Goal: Information Seeking & Learning: Learn about a topic

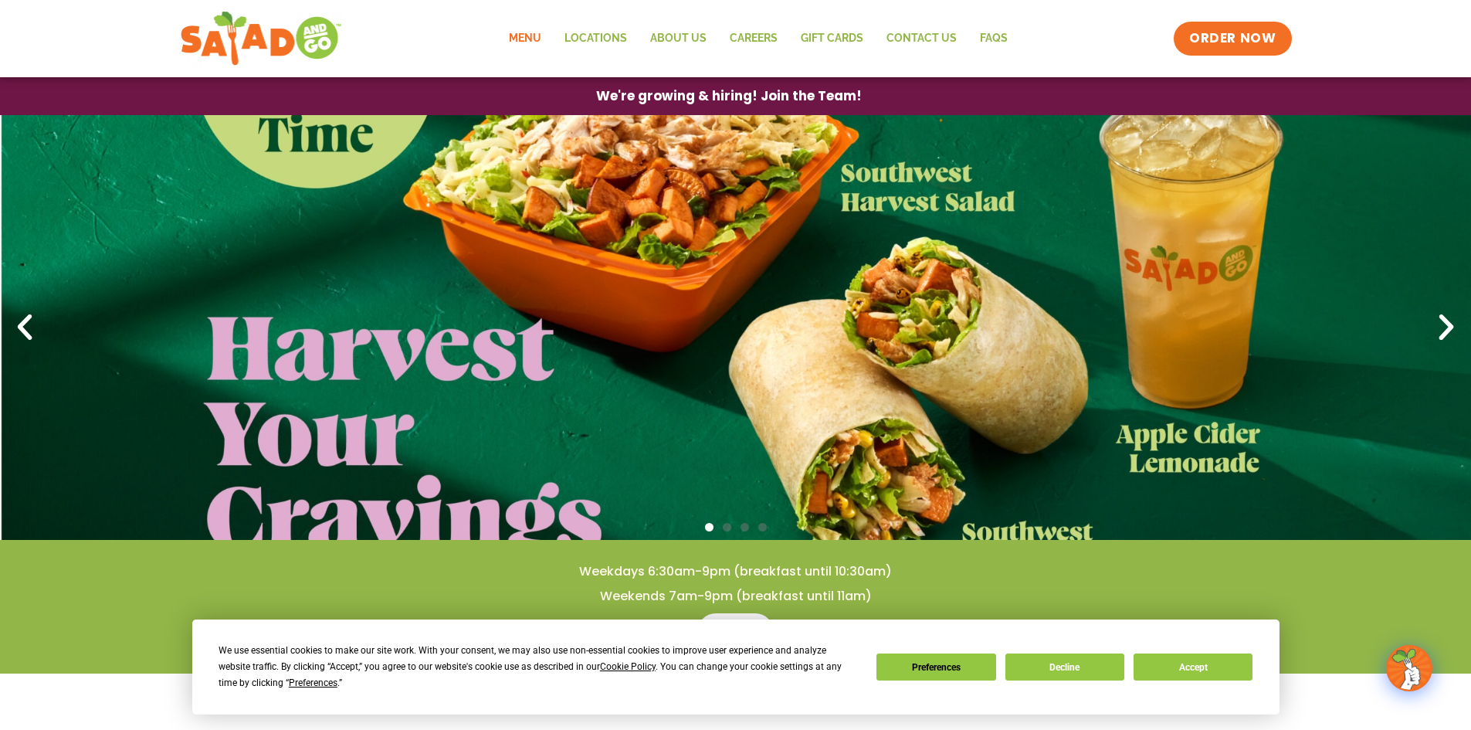
click at [534, 36] on link "Menu" at bounding box center [525, 39] width 56 height 36
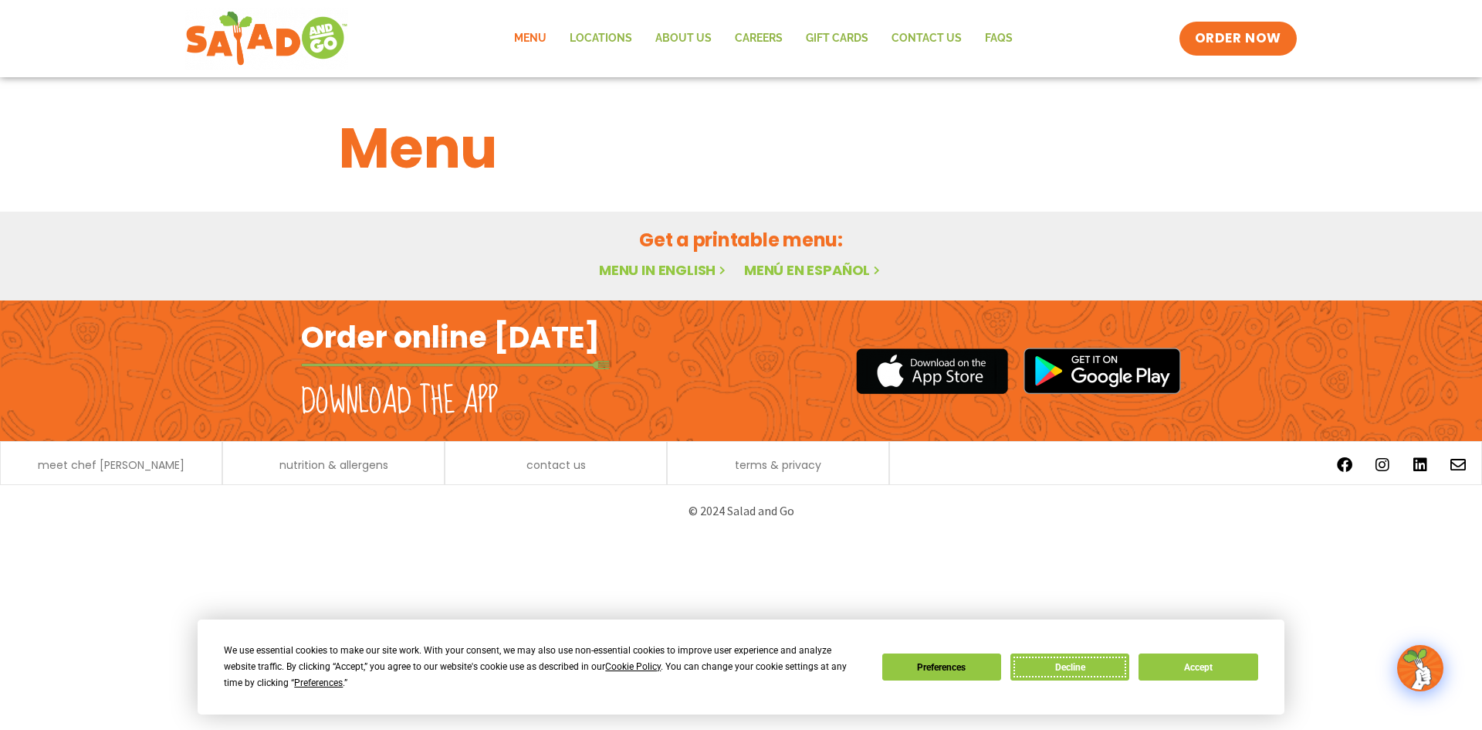
click at [1090, 668] on button "Decline" at bounding box center [1070, 666] width 119 height 27
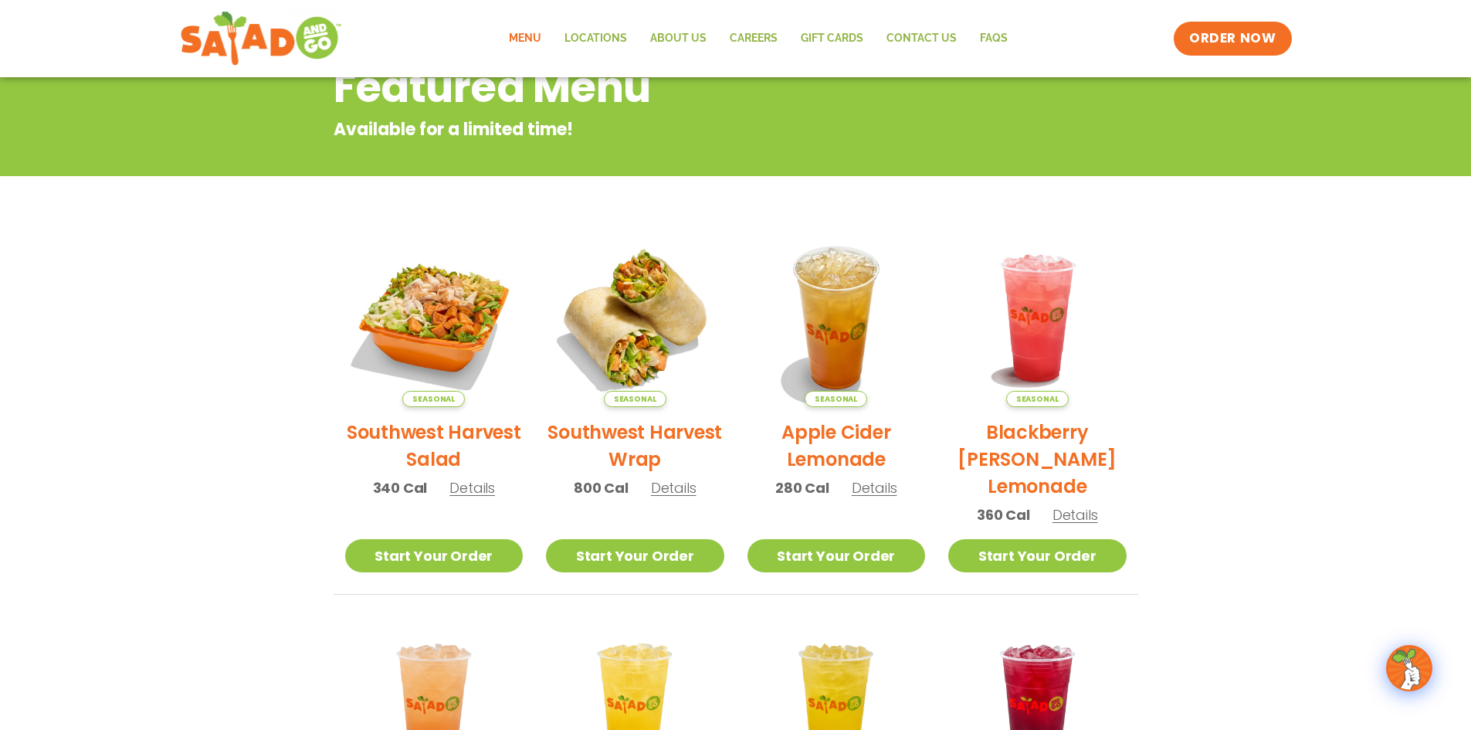
scroll to position [29, 0]
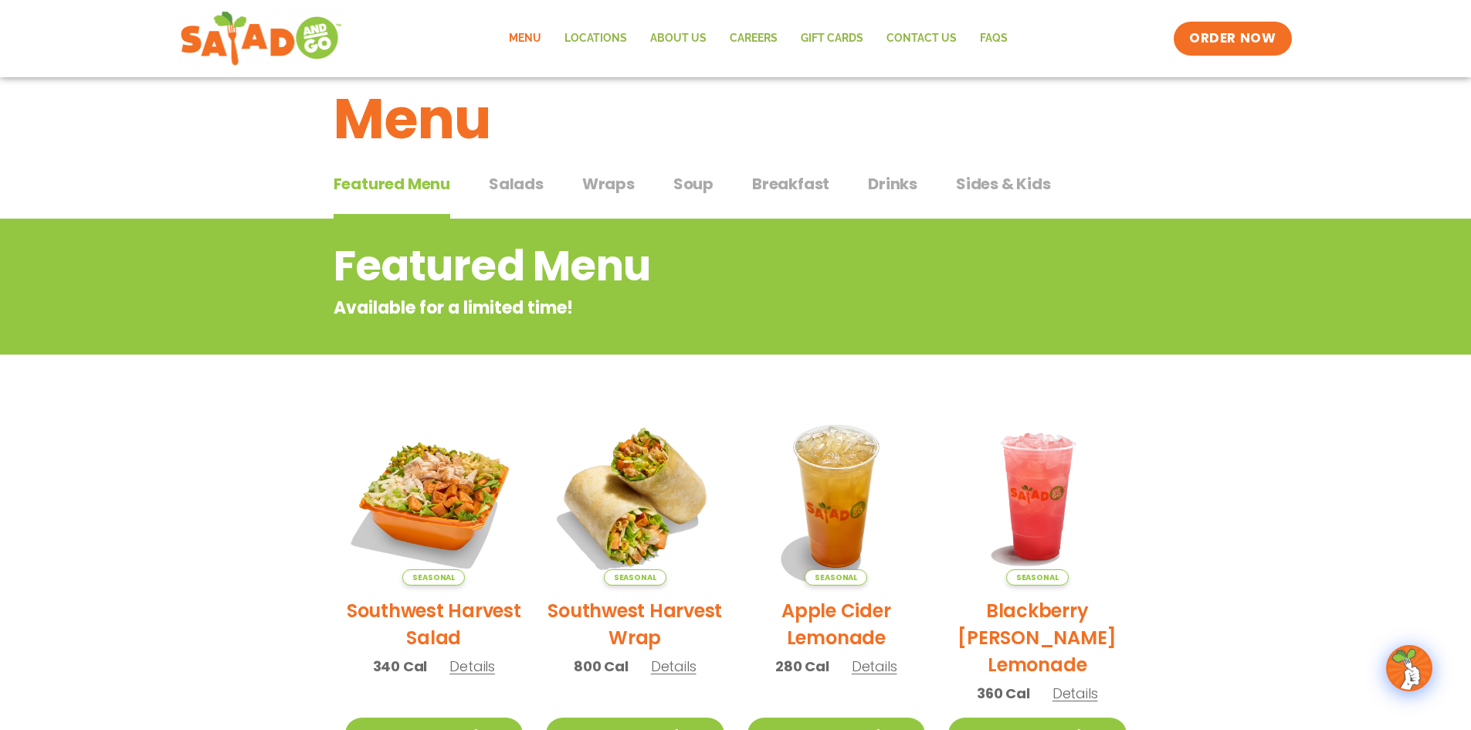
click at [517, 187] on span "Salads" at bounding box center [516, 183] width 55 height 23
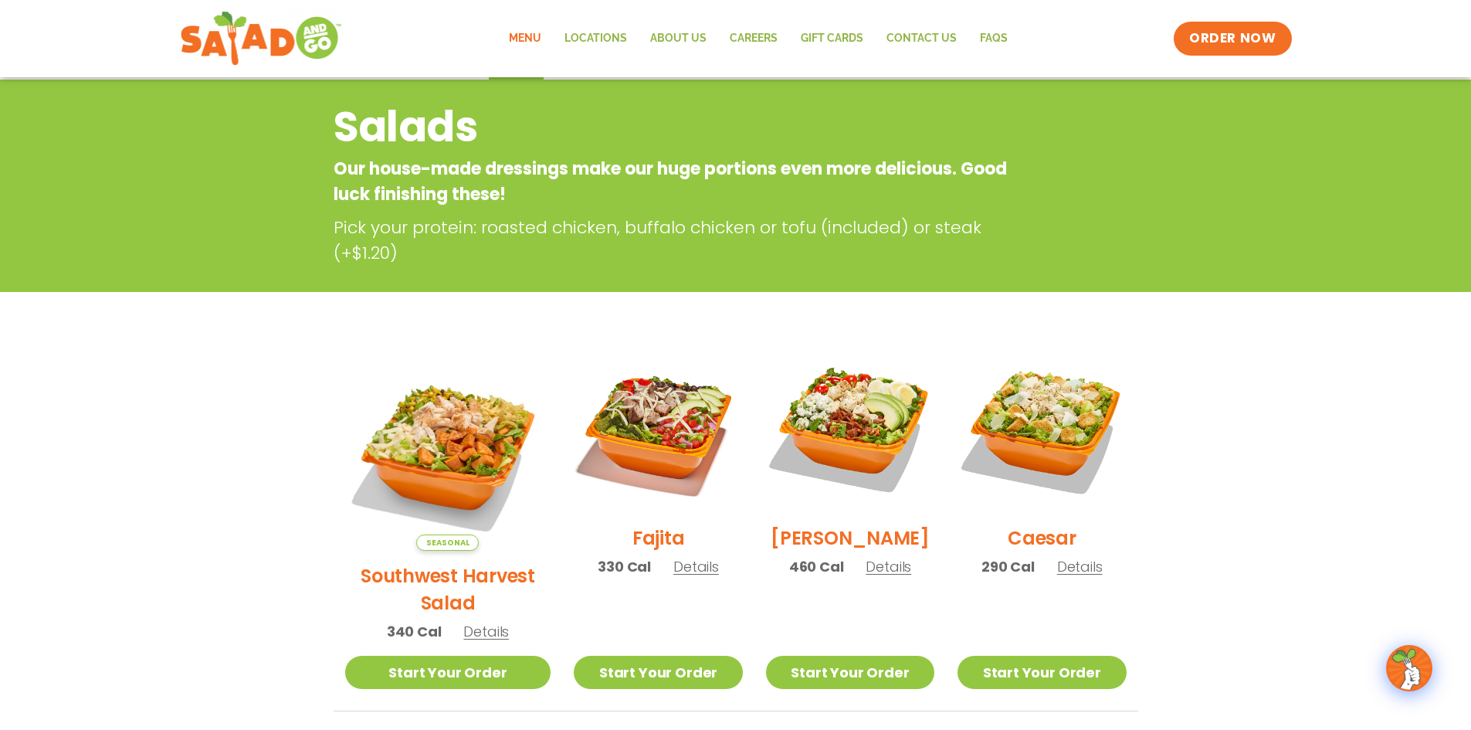
scroll to position [29, 0]
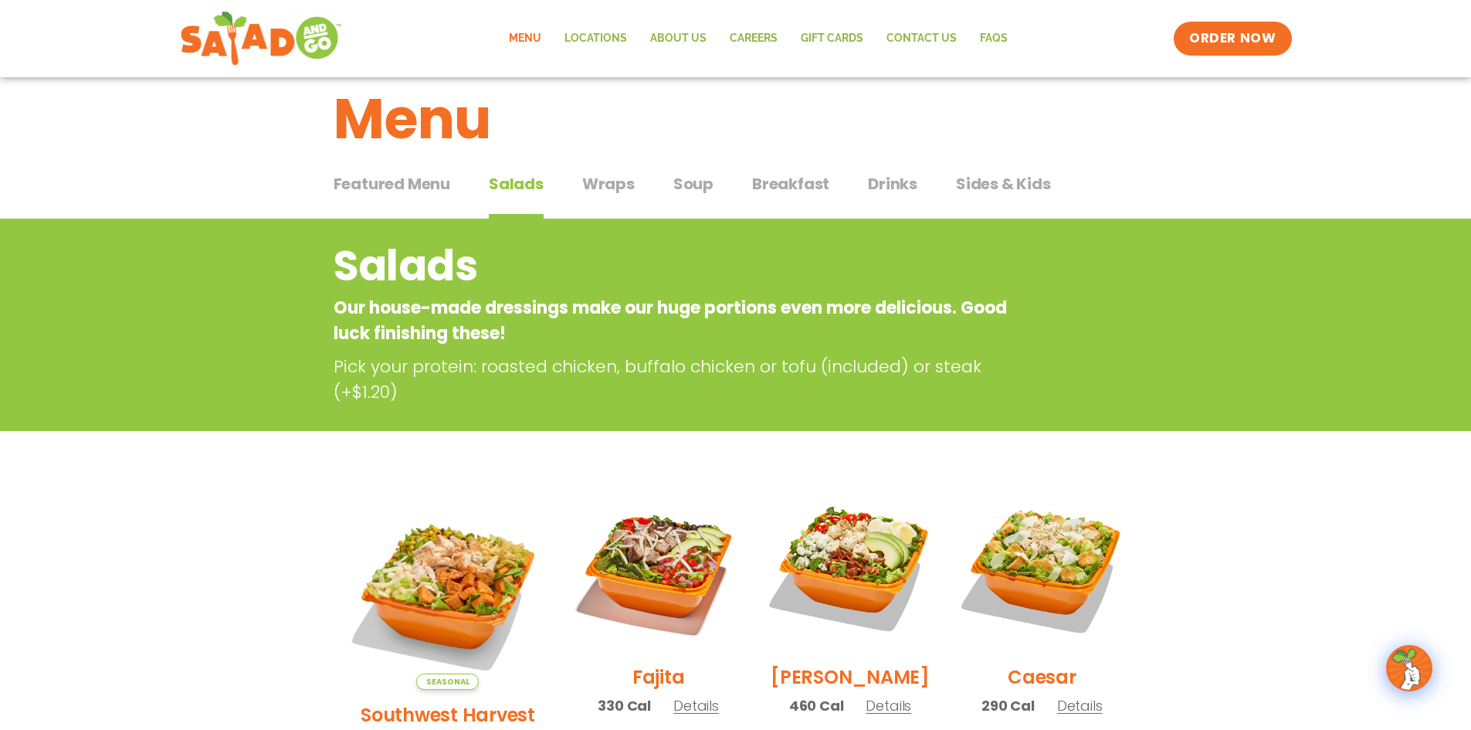
click at [618, 190] on span "Wraps" at bounding box center [608, 183] width 53 height 23
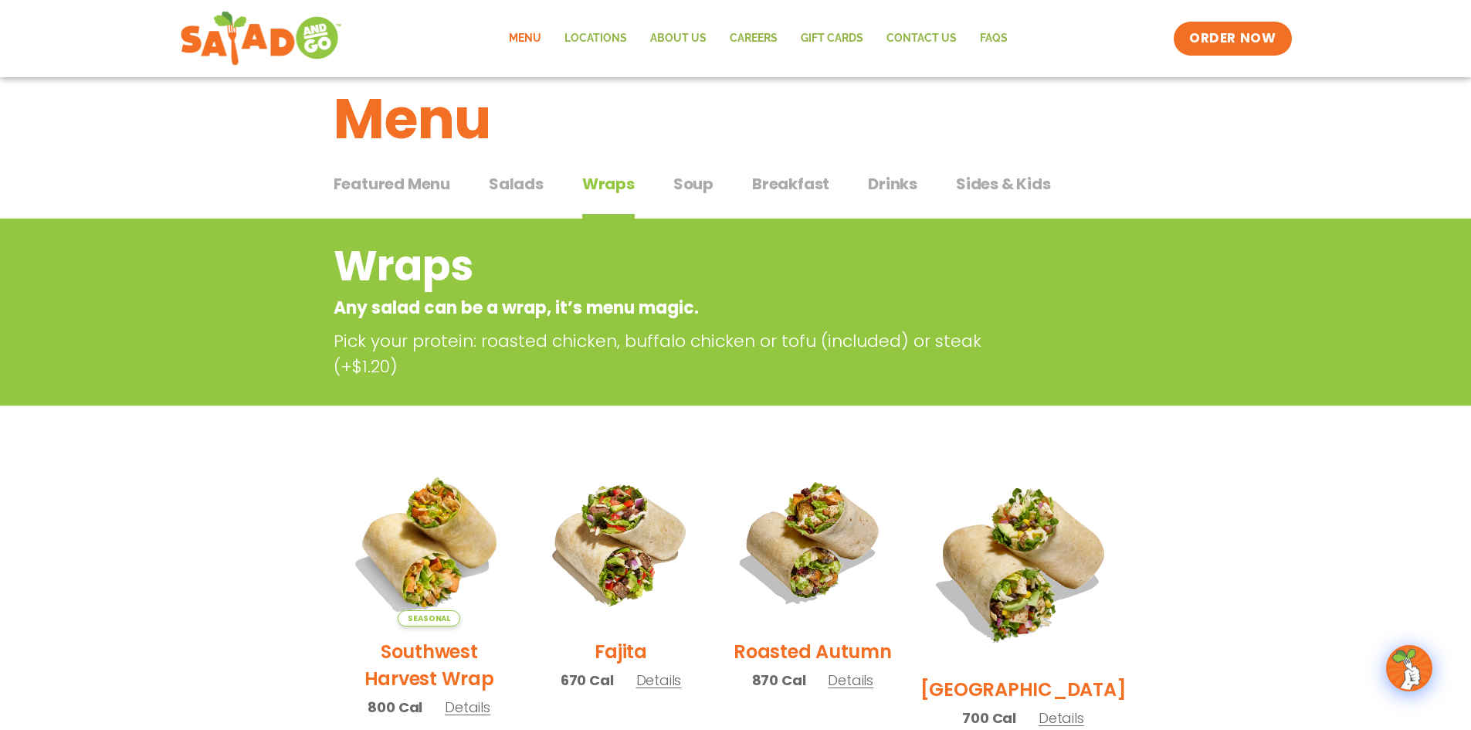
click at [691, 181] on span "Soup" at bounding box center [693, 183] width 40 height 23
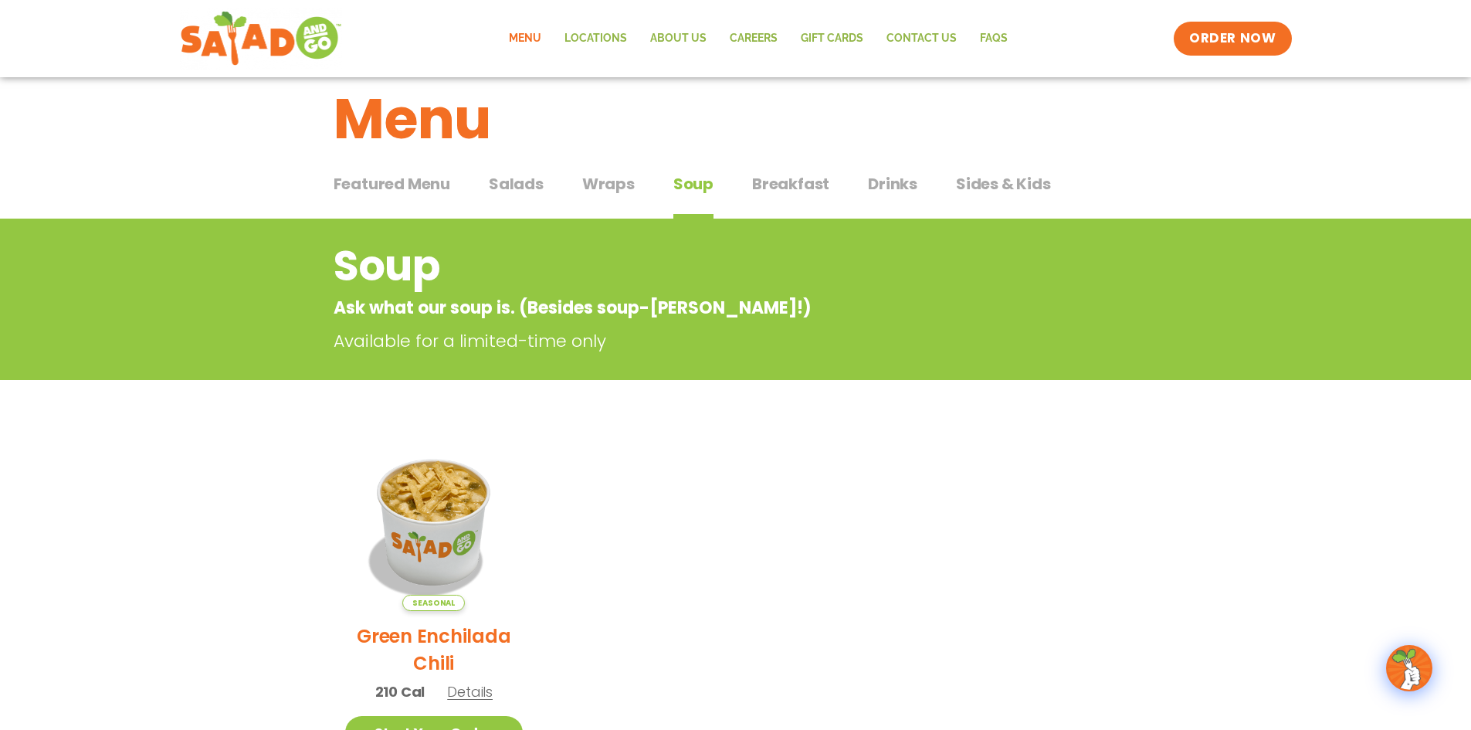
click at [765, 180] on span "Breakfast" at bounding box center [790, 183] width 77 height 23
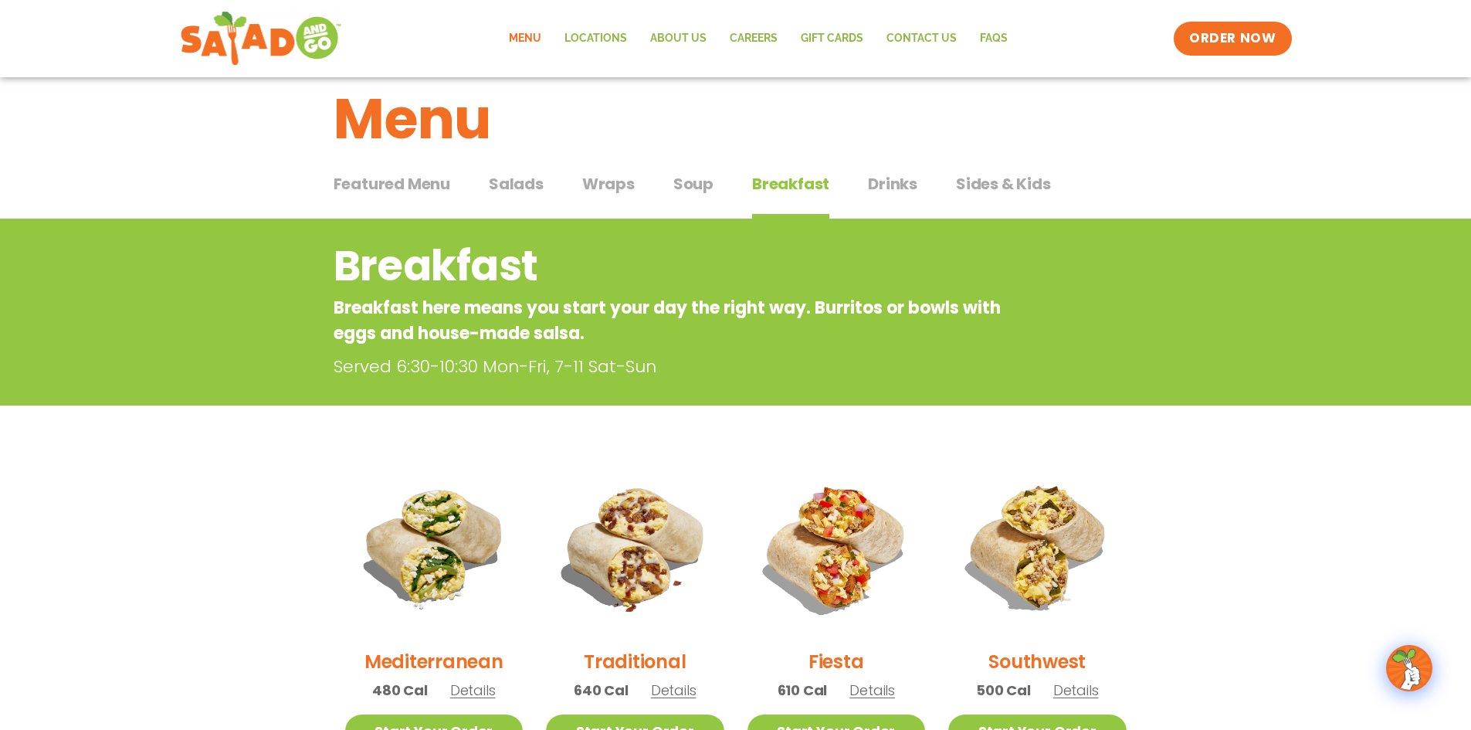
click at [503, 183] on span "Salads" at bounding box center [516, 183] width 55 height 23
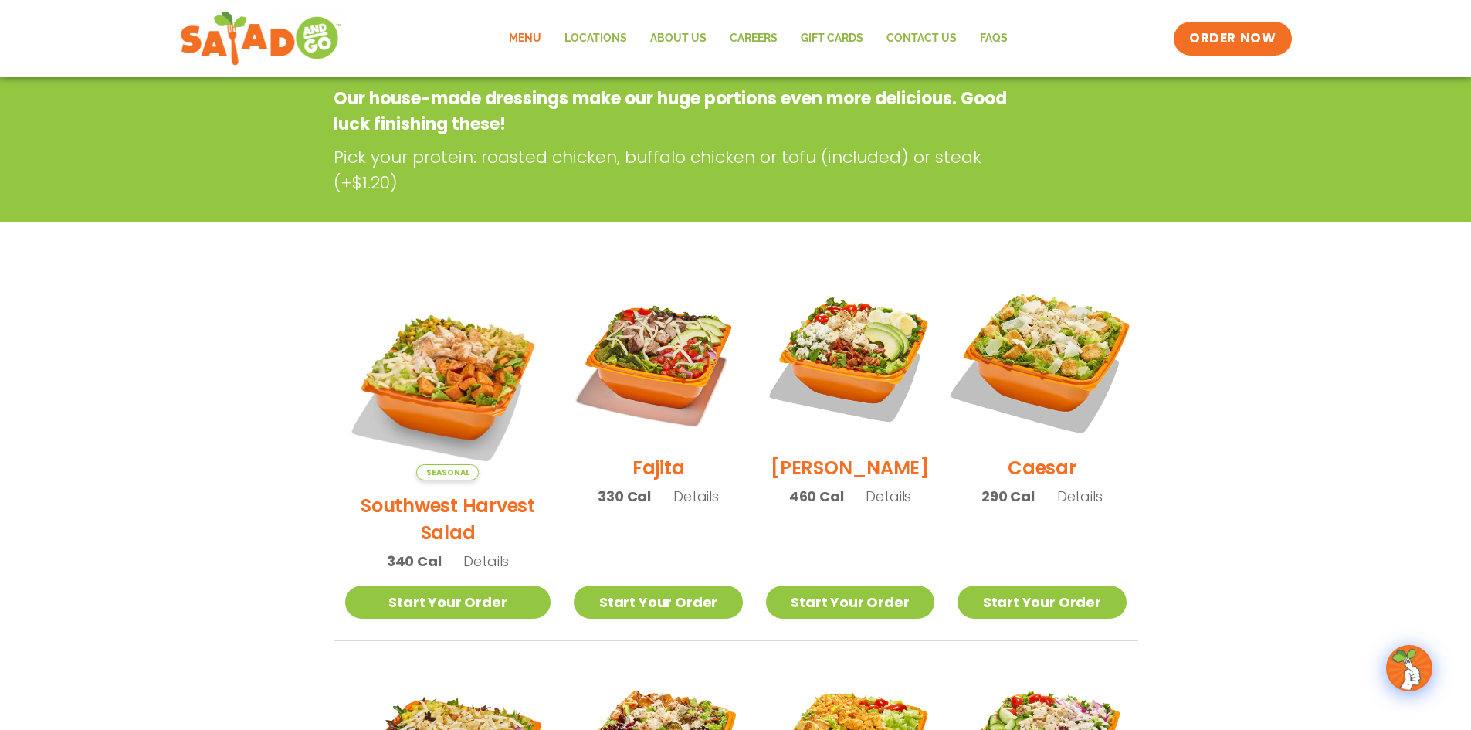
scroll to position [261, 0]
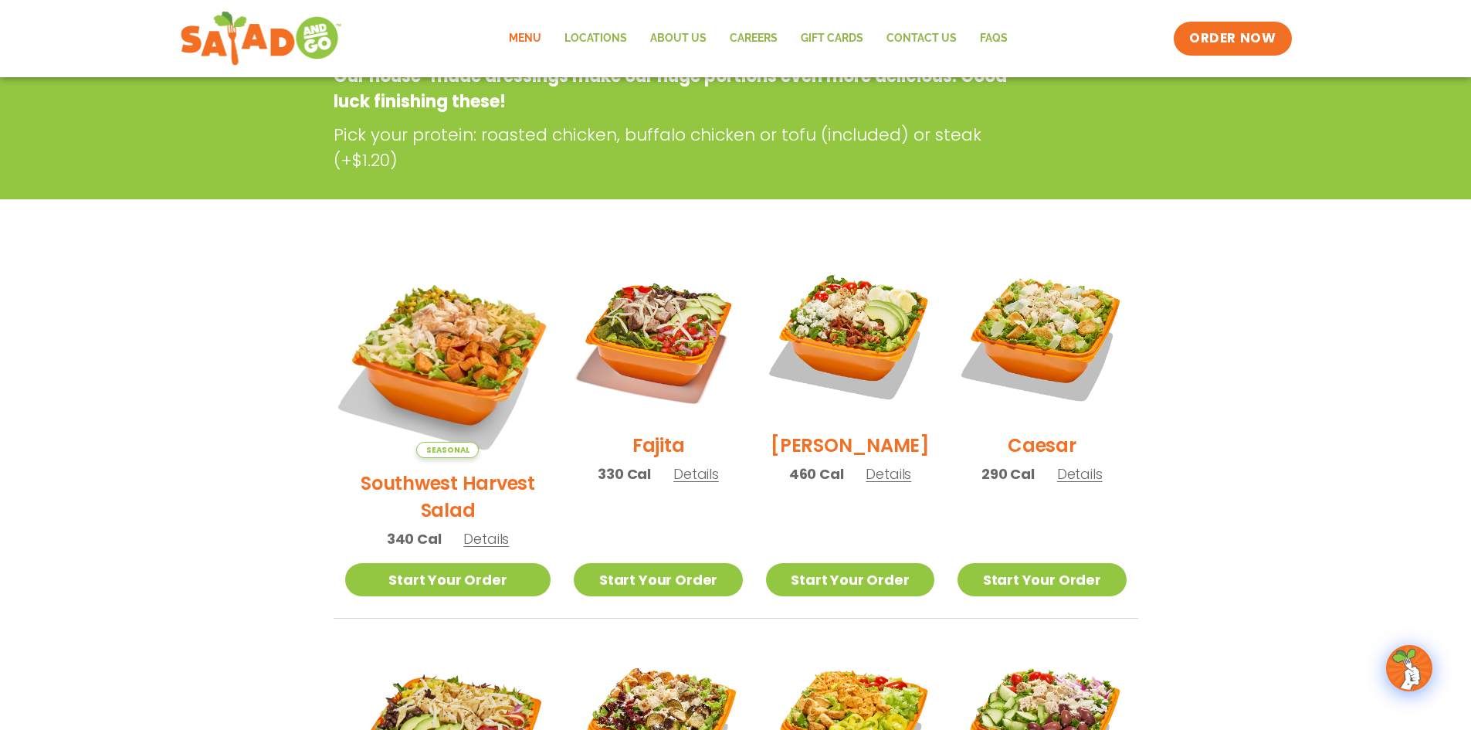
click at [406, 345] on img at bounding box center [448, 355] width 242 height 242
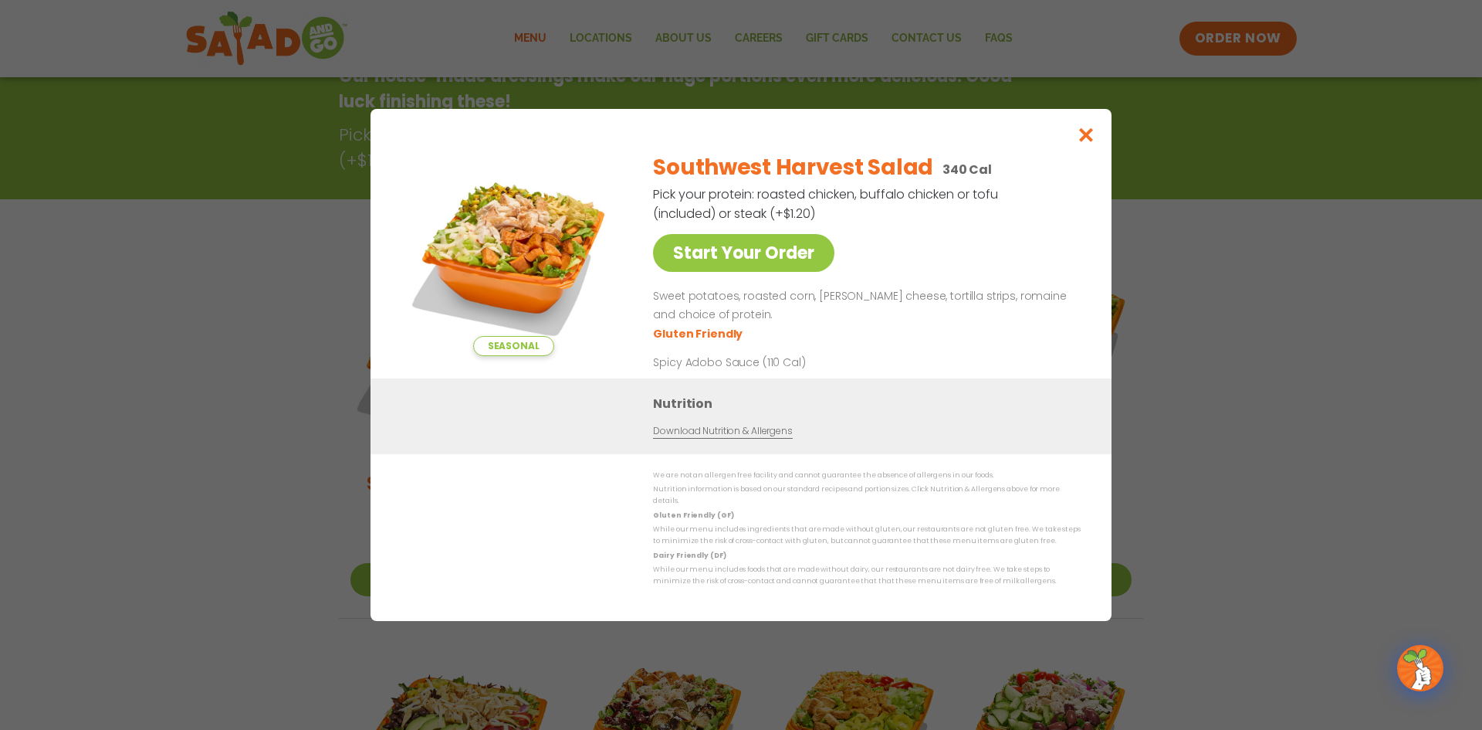
click at [1272, 350] on div "Seasonal Start Your Order Southwest Harvest Salad 340 Cal Pick your protein: ro…" at bounding box center [741, 365] width 1482 height 730
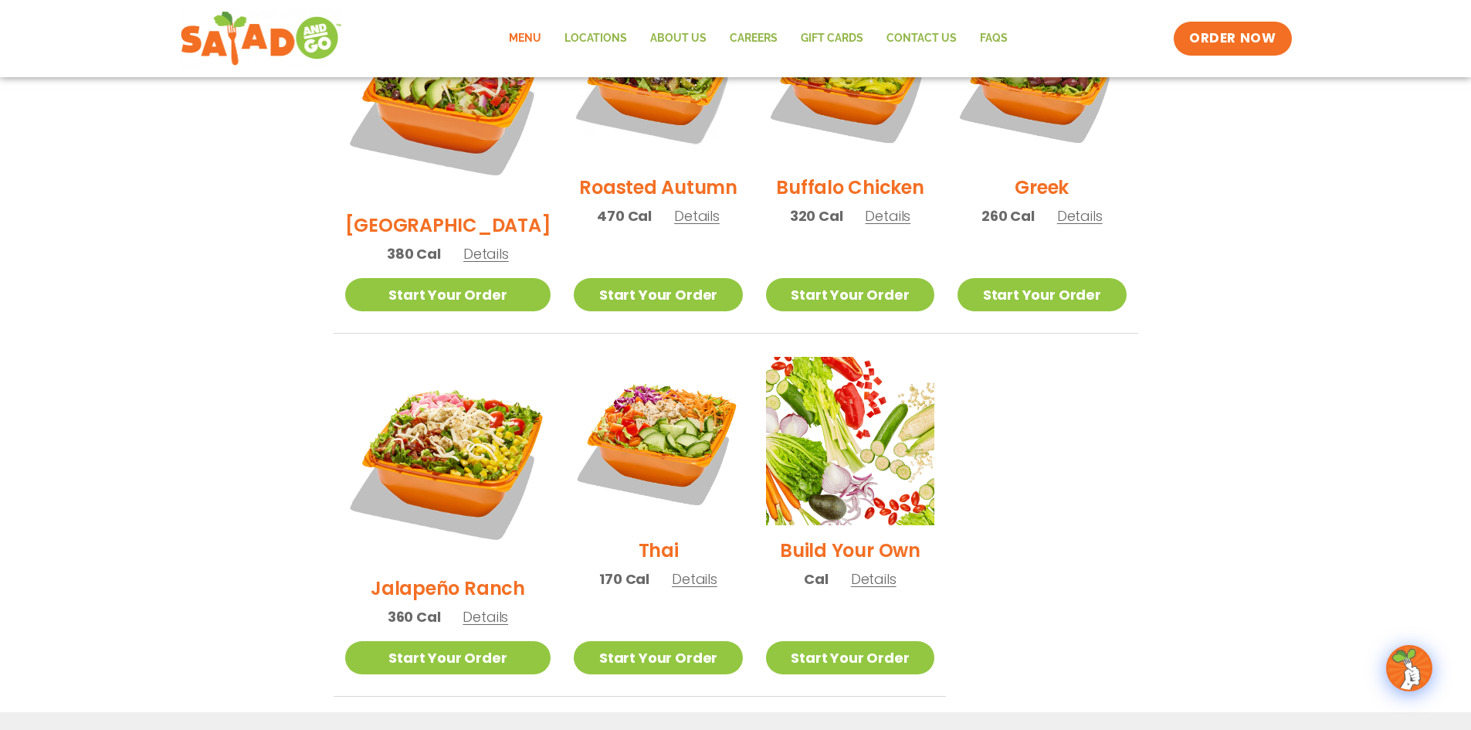
scroll to position [956, 0]
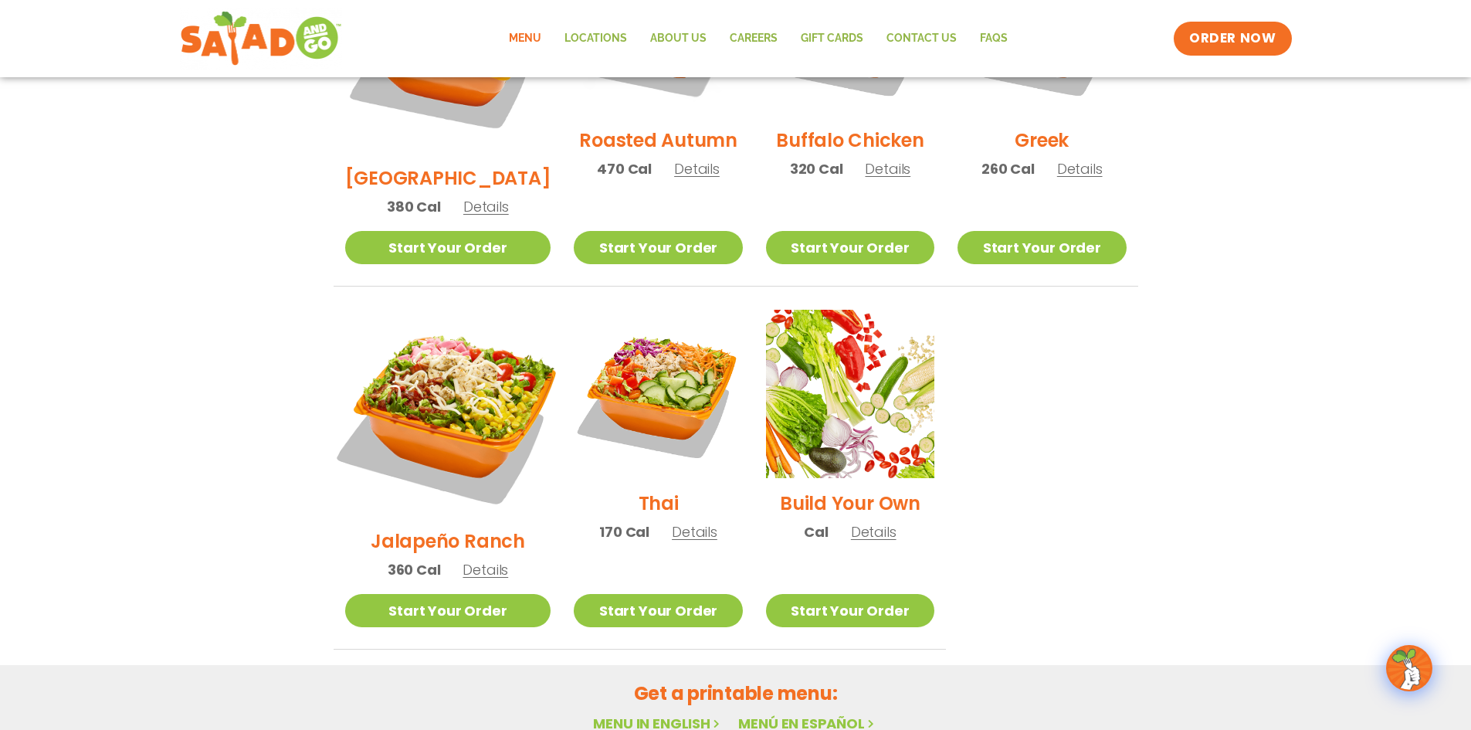
click at [434, 369] on img at bounding box center [448, 413] width 242 height 242
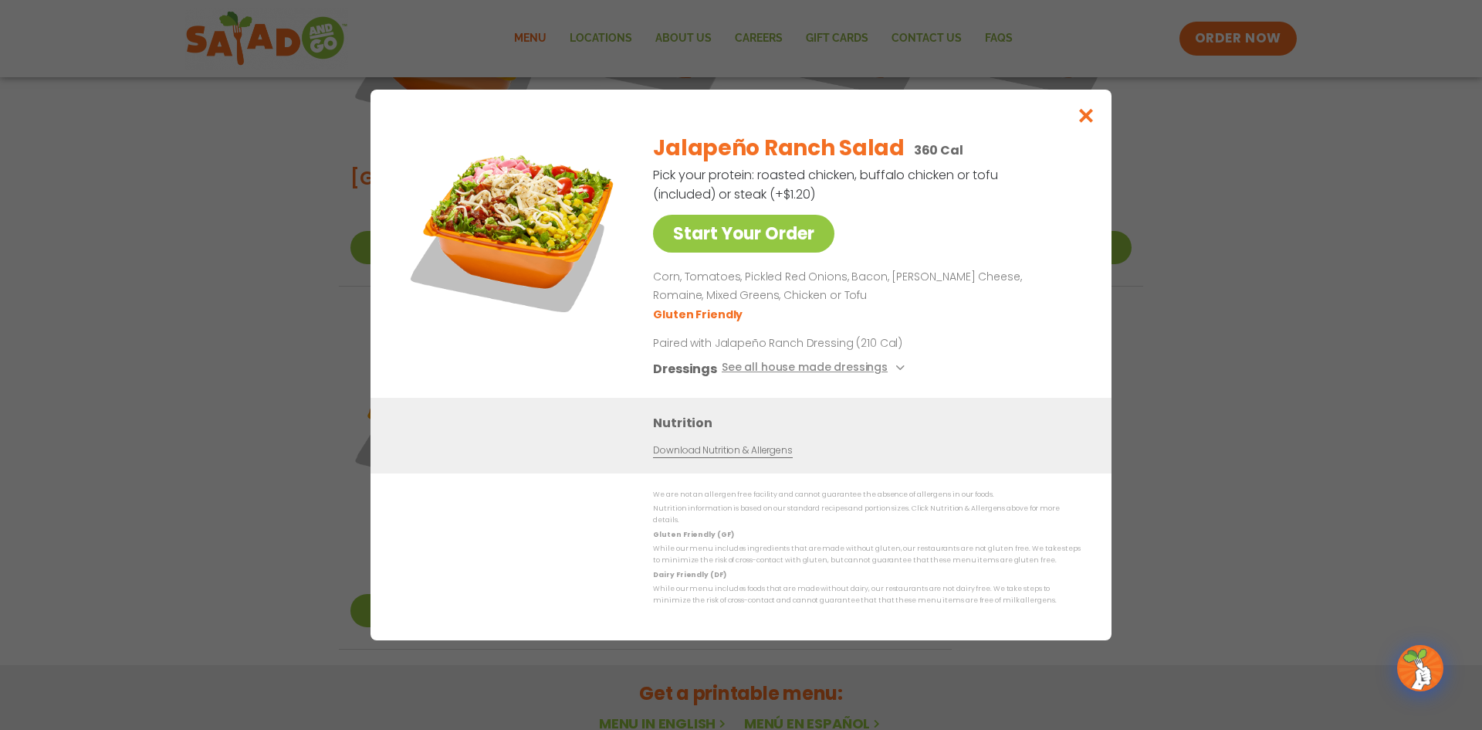
click at [1272, 379] on div "Start Your Order Jalapeño Ranch Salad 360 Cal Pick your protein: roasted chicke…" at bounding box center [741, 365] width 1482 height 730
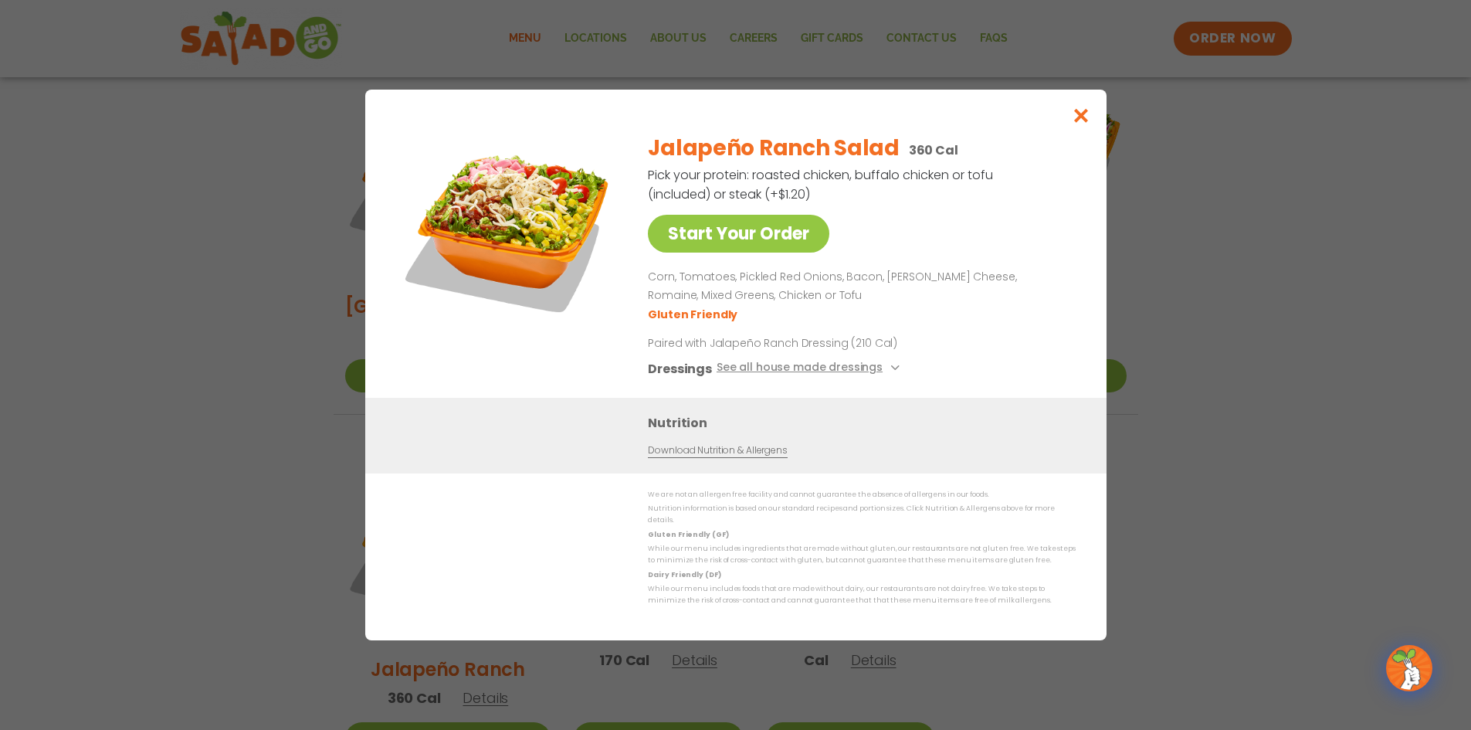
scroll to position [791, 0]
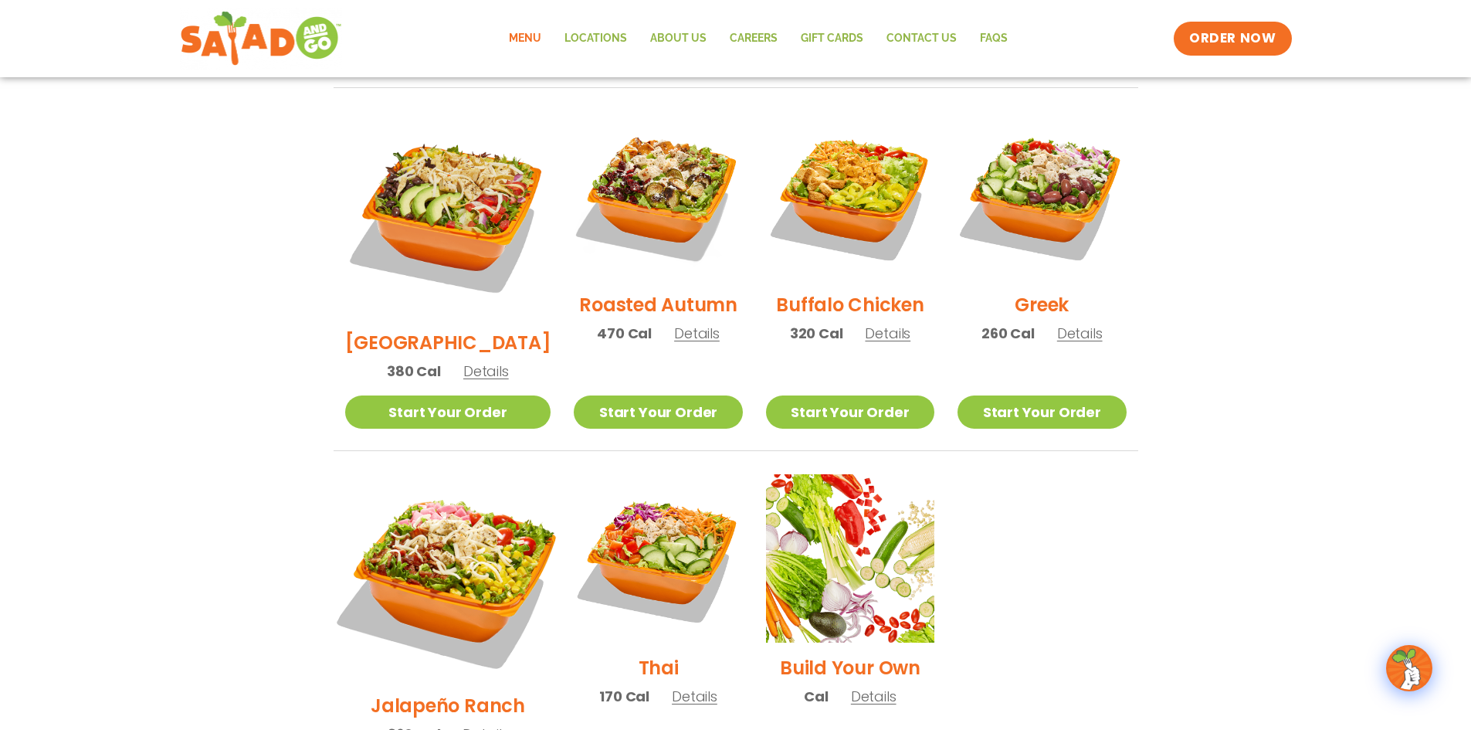
click at [428, 473] on img at bounding box center [448, 577] width 242 height 242
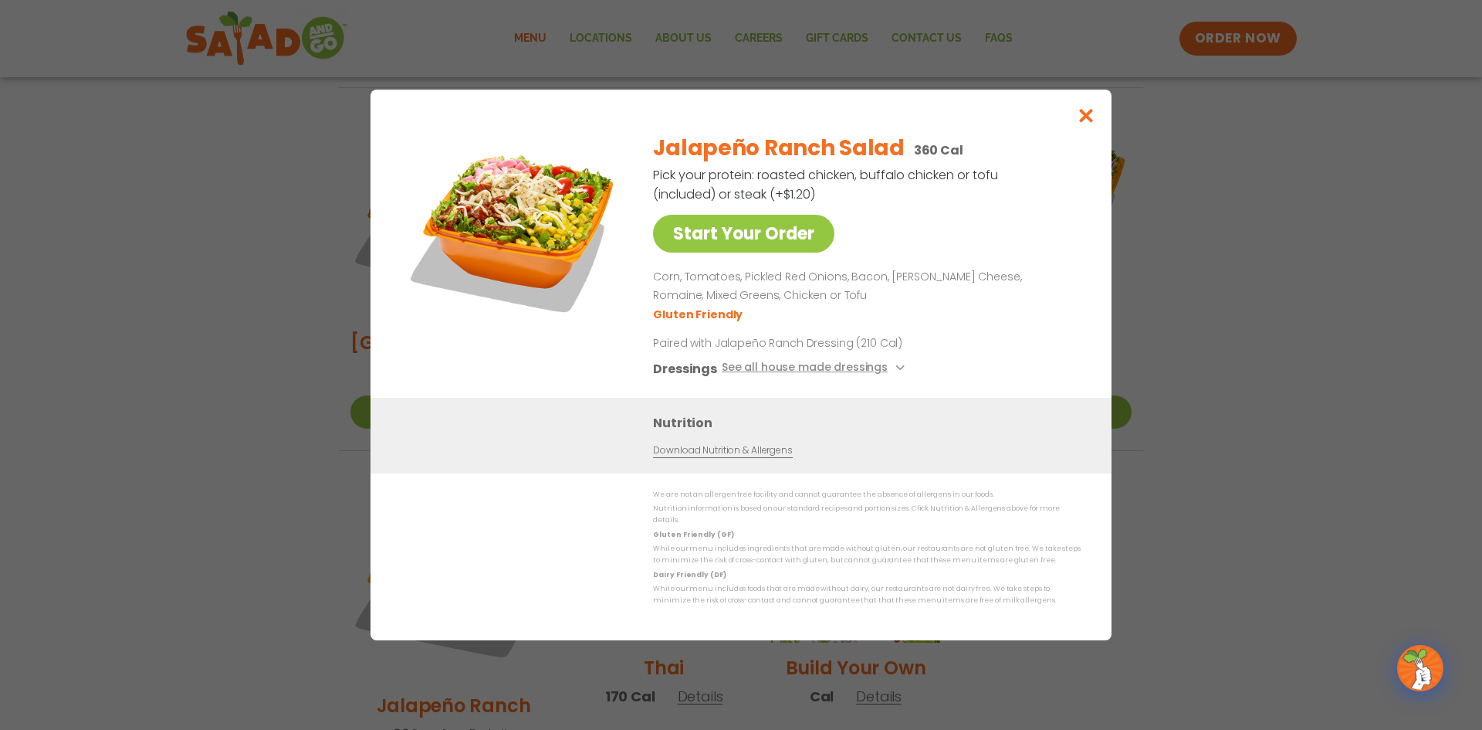
click at [224, 473] on div "Start Your Order Jalapeño Ranch Salad 360 Cal Pick your protein: roasted chicke…" at bounding box center [741, 365] width 1482 height 730
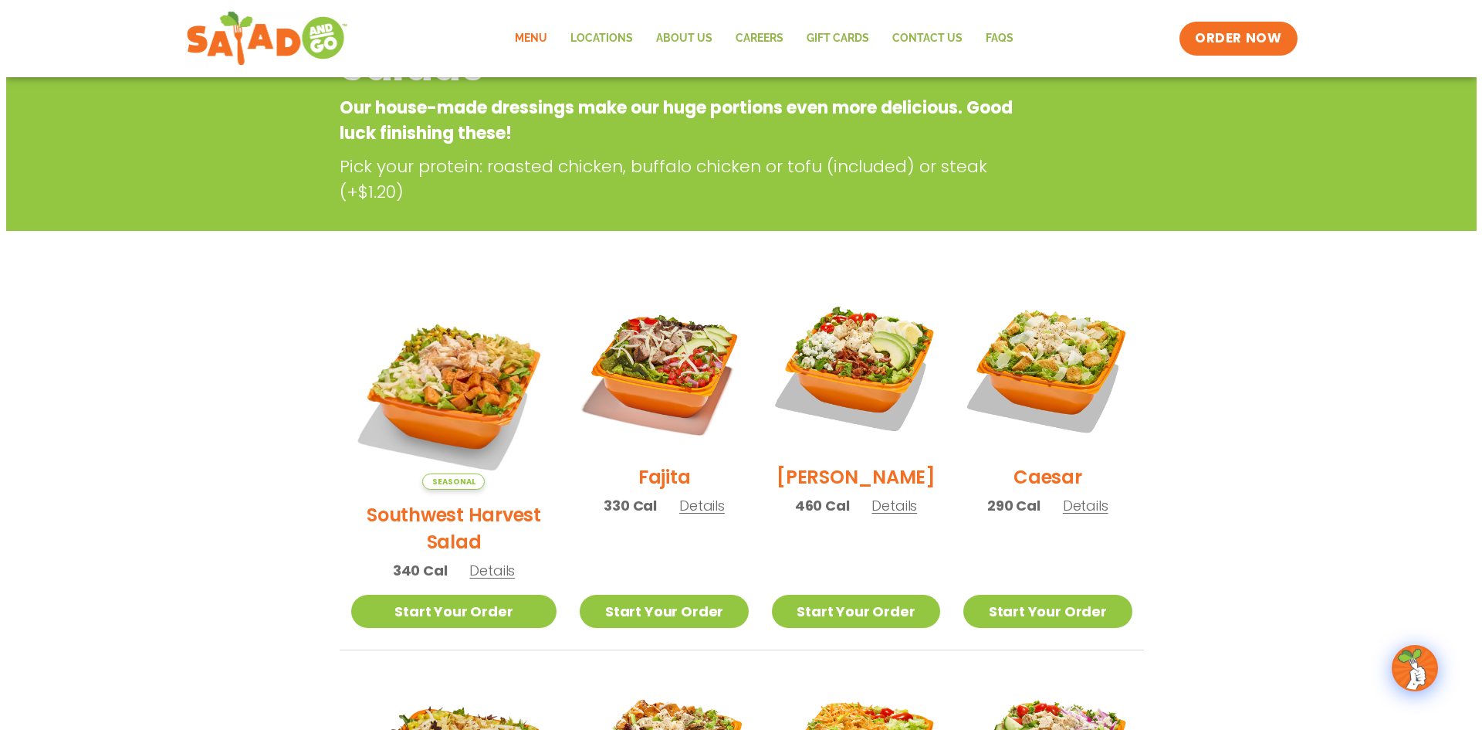
scroll to position [97, 0]
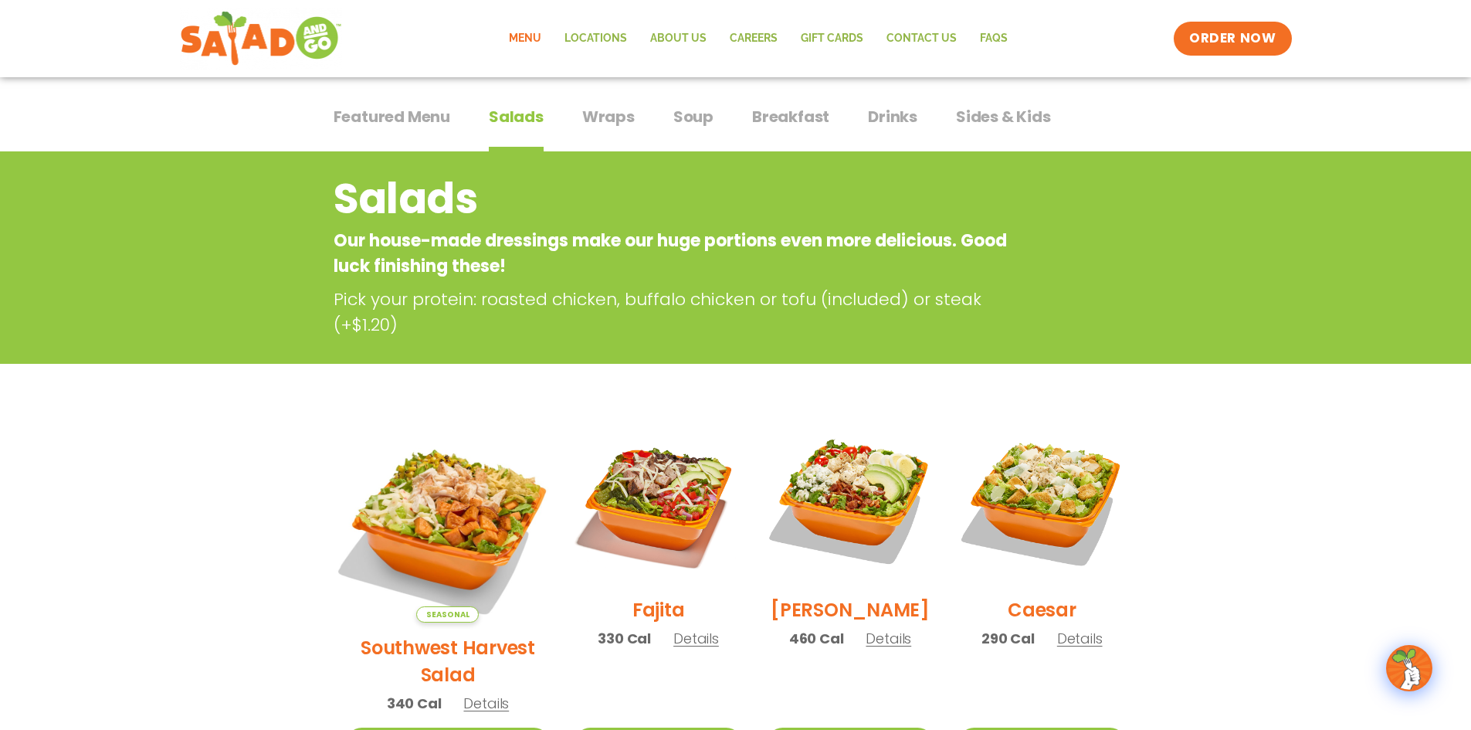
click at [417, 520] on img at bounding box center [448, 519] width 242 height 242
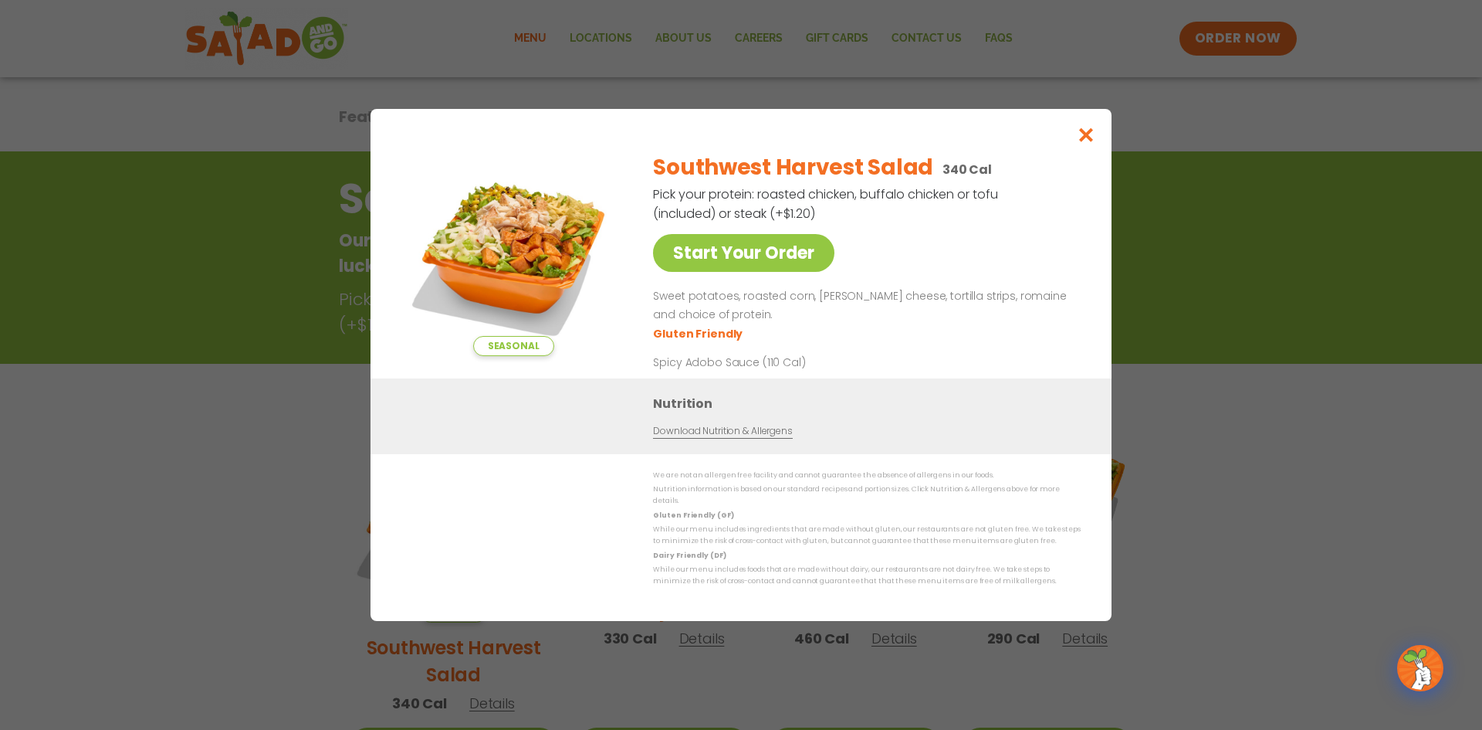
click at [257, 520] on div "Seasonal Start Your Order Southwest Harvest Salad 340 Cal Pick your protein: ro…" at bounding box center [741, 365] width 1482 height 730
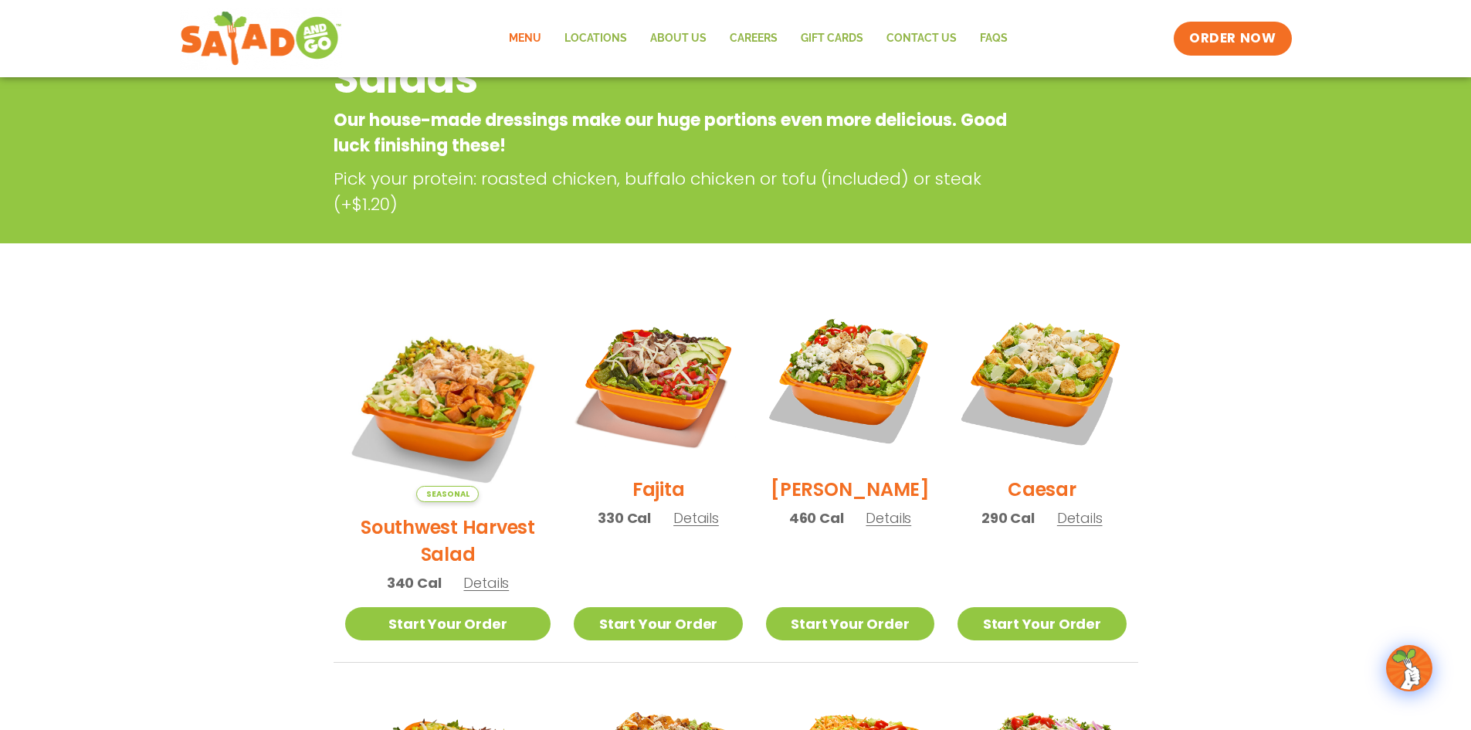
scroll to position [248, 0]
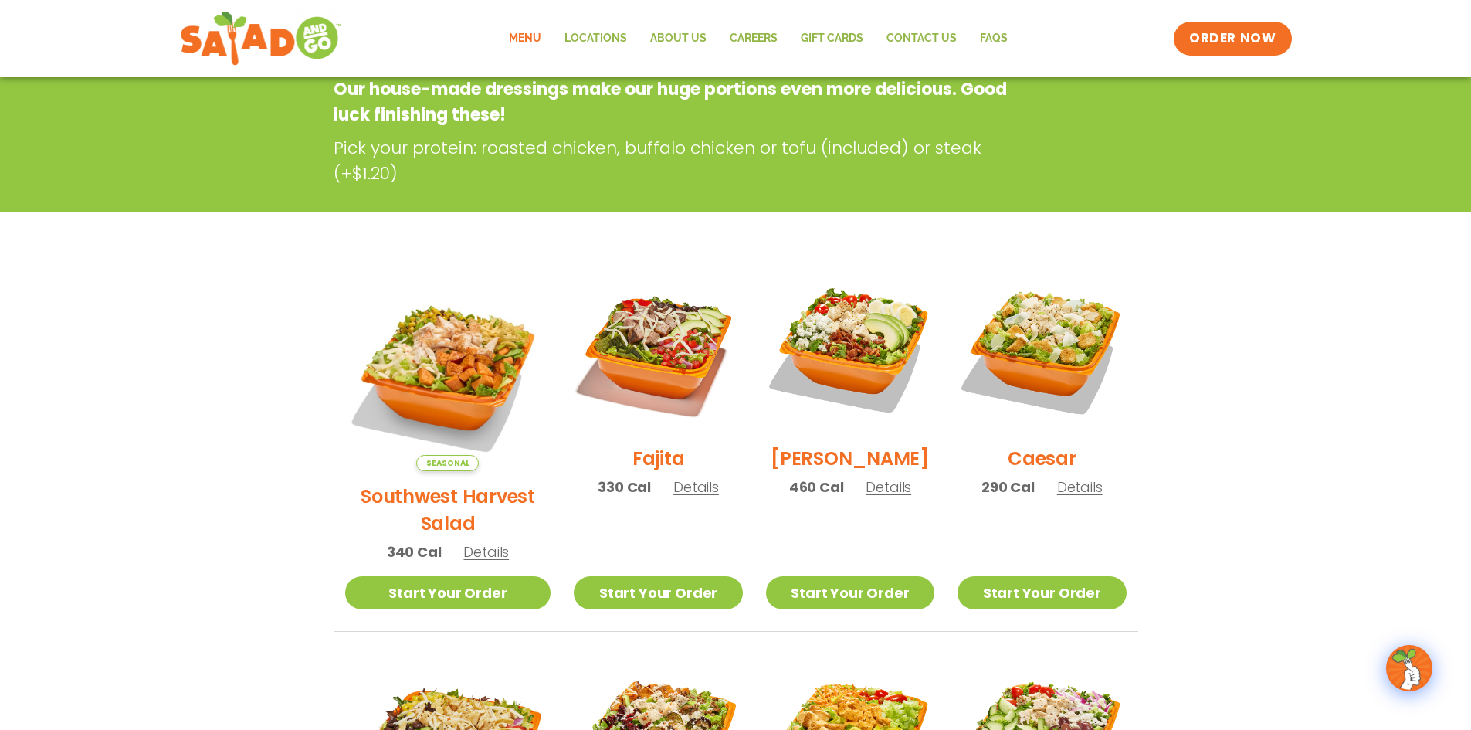
click at [257, 311] on section "Salads Our house-made dressings make our huge portions even more delicious. Goo…" at bounding box center [735, 678] width 1471 height 1357
